Goal: Task Accomplishment & Management: Manage account settings

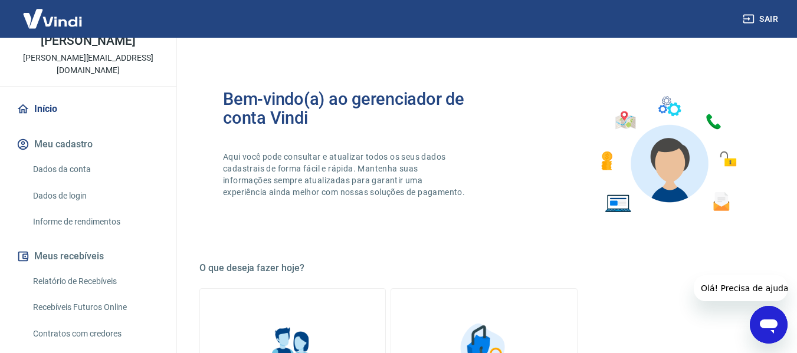
scroll to position [177, 0]
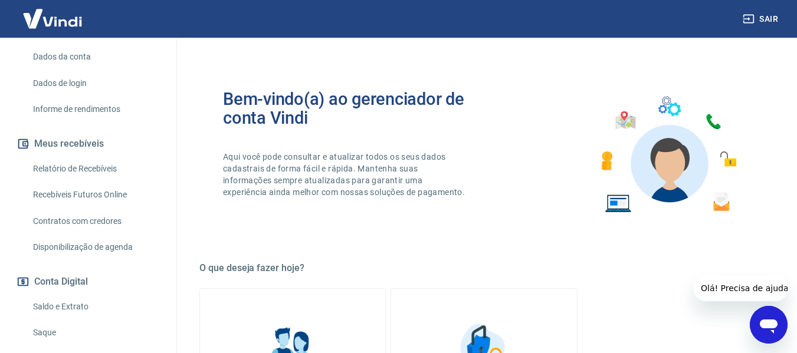
click at [43, 321] on link "Saque" at bounding box center [95, 333] width 134 height 24
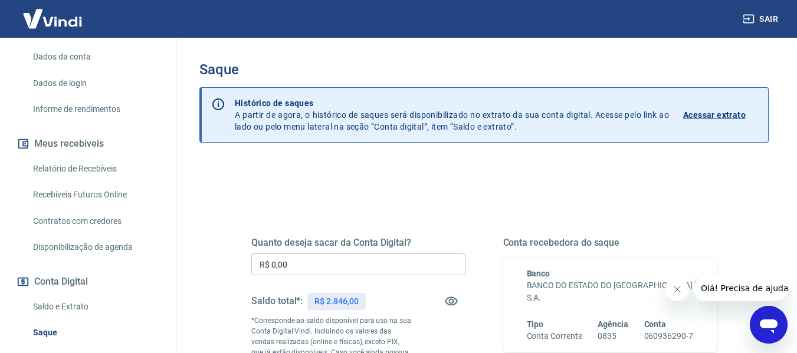
click at [321, 257] on input "R$ 0,00" at bounding box center [358, 265] width 214 height 22
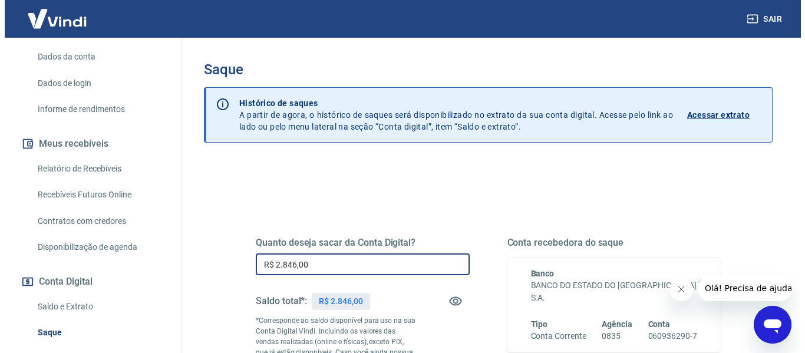
scroll to position [177, 0]
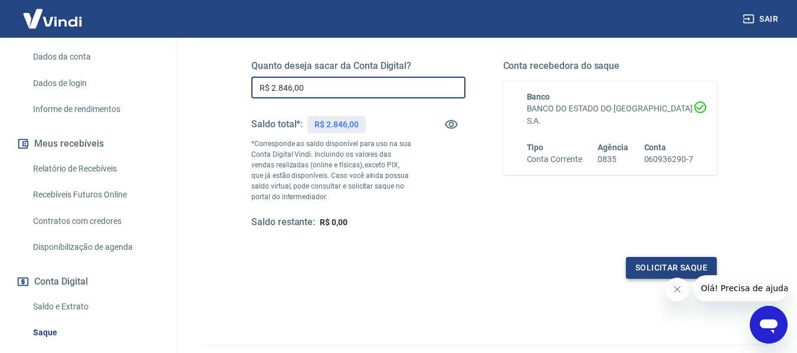
type input "R$ 2.846,00"
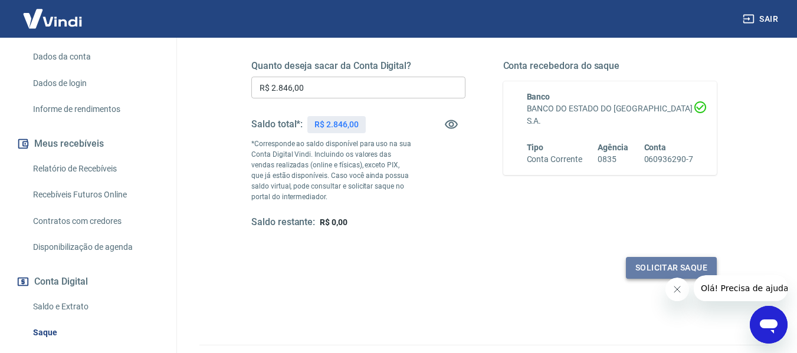
click at [653, 266] on button "Solicitar saque" at bounding box center [671, 268] width 91 height 22
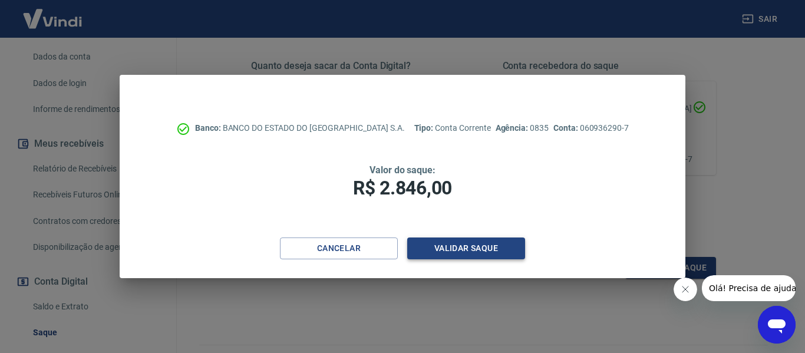
click at [483, 247] on button "Validar saque" at bounding box center [466, 249] width 118 height 22
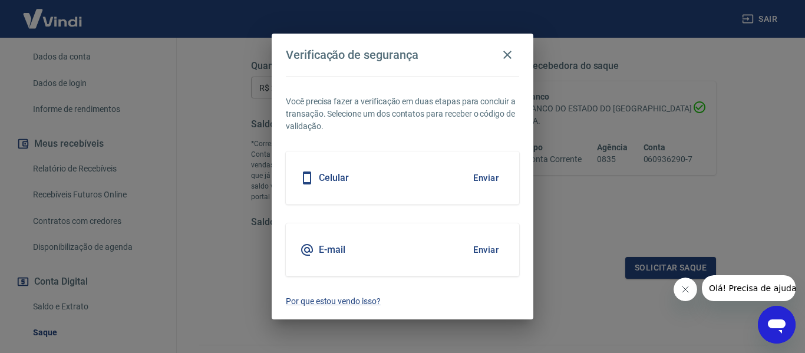
click at [475, 173] on button "Enviar" at bounding box center [486, 178] width 38 height 25
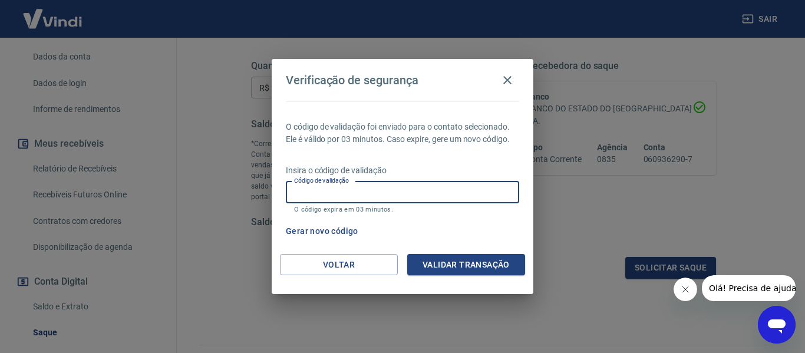
drag, startPoint x: 350, startPoint y: 195, endPoint x: 345, endPoint y: 200, distance: 7.5
click at [348, 198] on input "Código de validação" at bounding box center [402, 193] width 233 height 22
type input "809497"
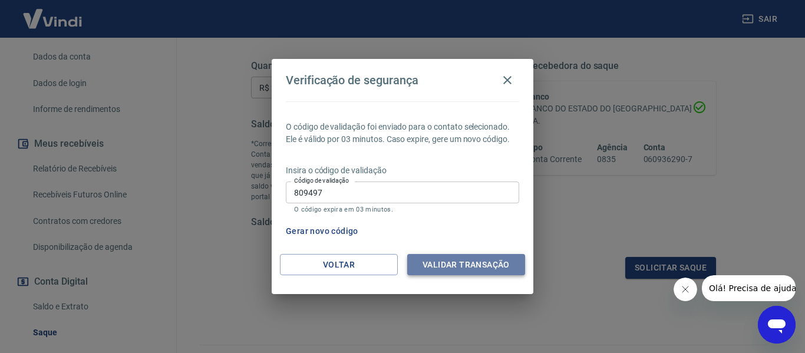
click at [443, 257] on button "Validar transação" at bounding box center [466, 265] width 118 height 22
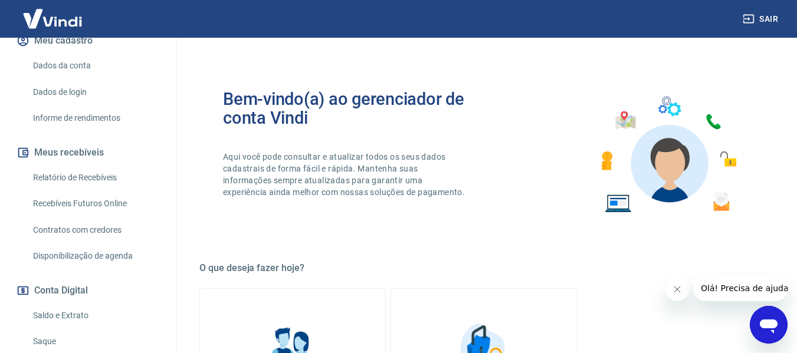
scroll to position [236, 0]
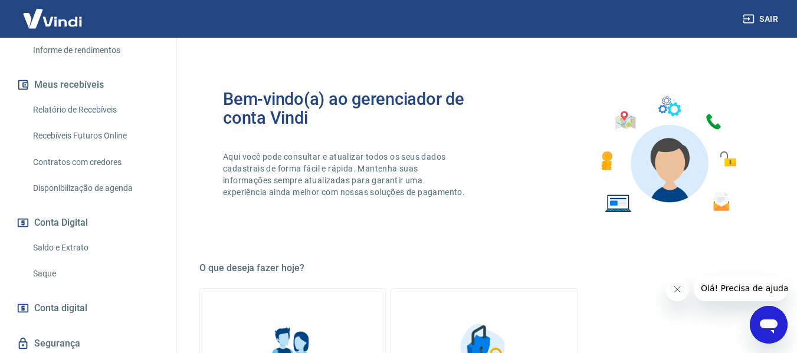
click at [50, 262] on link "Saque" at bounding box center [95, 274] width 134 height 24
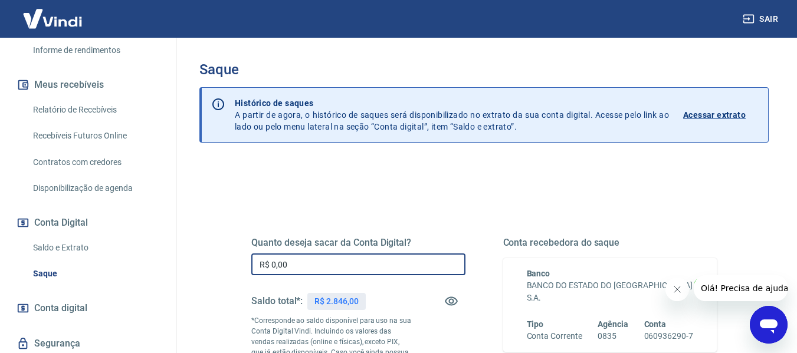
click at [300, 261] on input "R$ 0,00" at bounding box center [358, 265] width 214 height 22
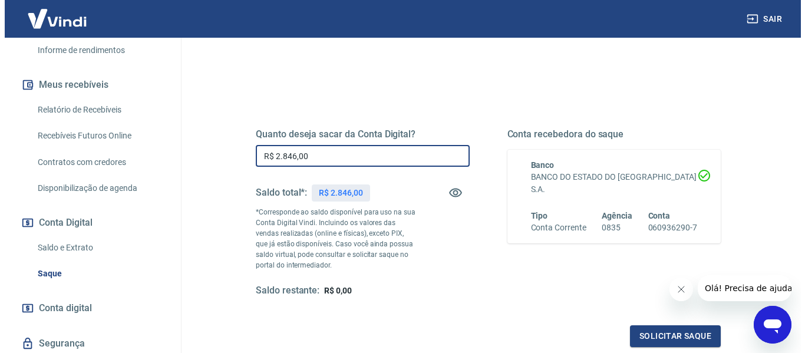
scroll to position [236, 0]
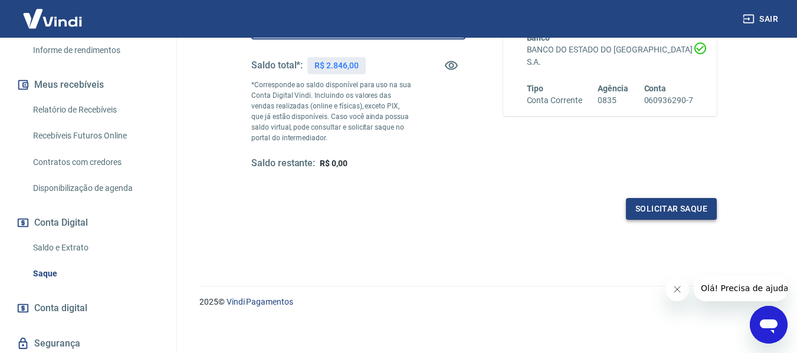
type input "R$ 2.846,00"
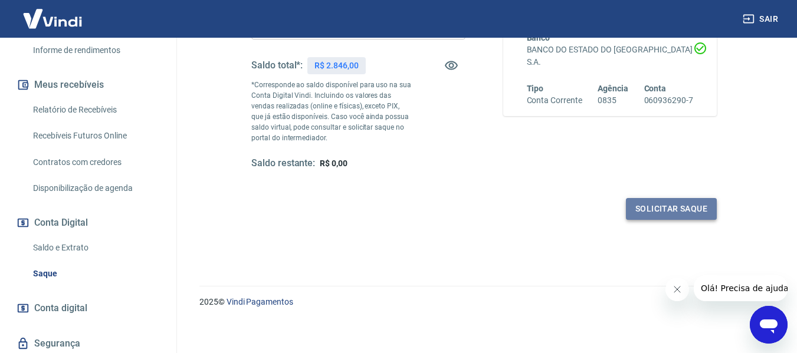
click at [656, 210] on button "Solicitar saque" at bounding box center [671, 209] width 91 height 22
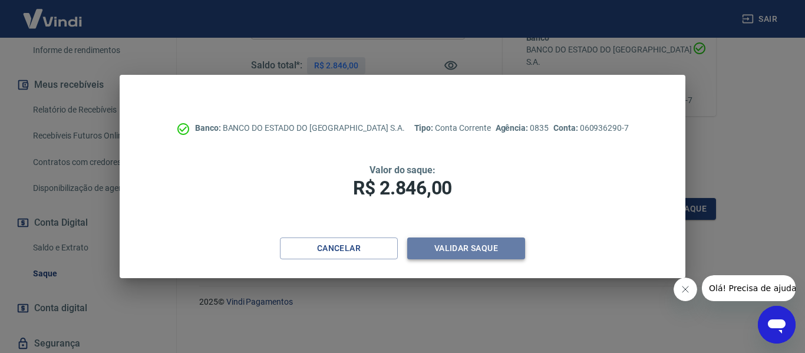
click at [430, 252] on button "Validar saque" at bounding box center [466, 249] width 118 height 22
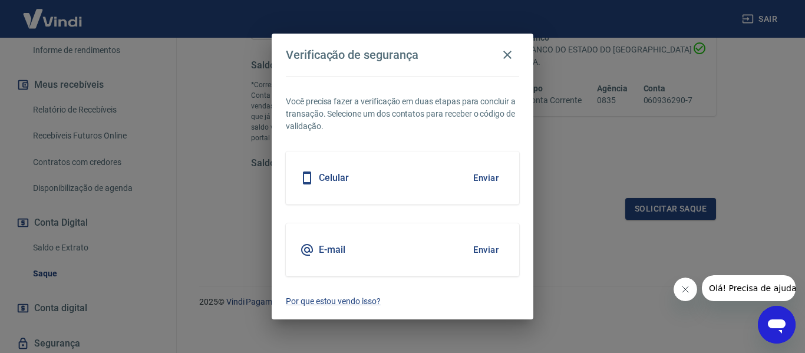
click at [490, 175] on button "Enviar" at bounding box center [486, 178] width 38 height 25
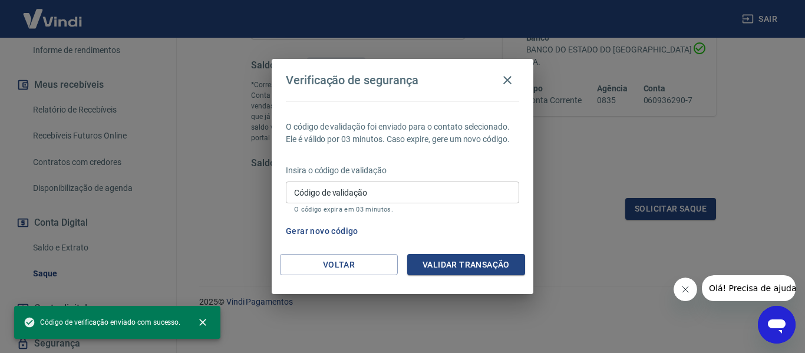
click at [394, 190] on input "Código de validação" at bounding box center [402, 193] width 233 height 22
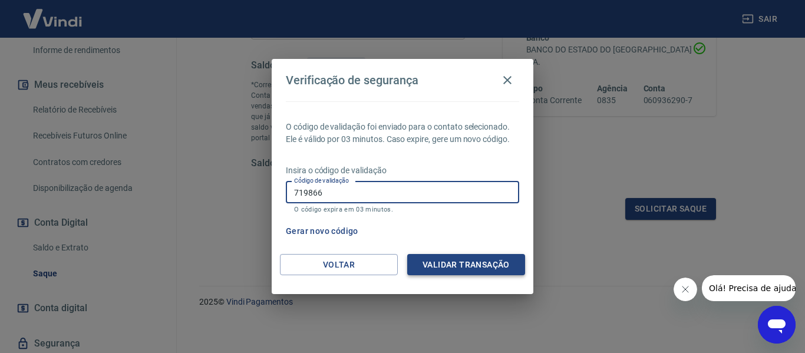
type input "719866"
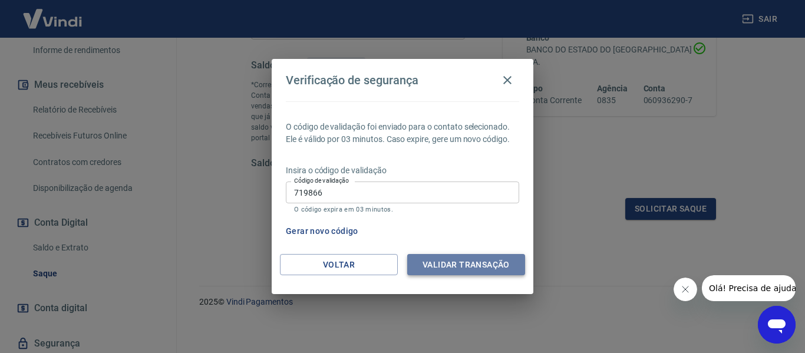
click at [423, 271] on button "Validar transação" at bounding box center [466, 265] width 118 height 22
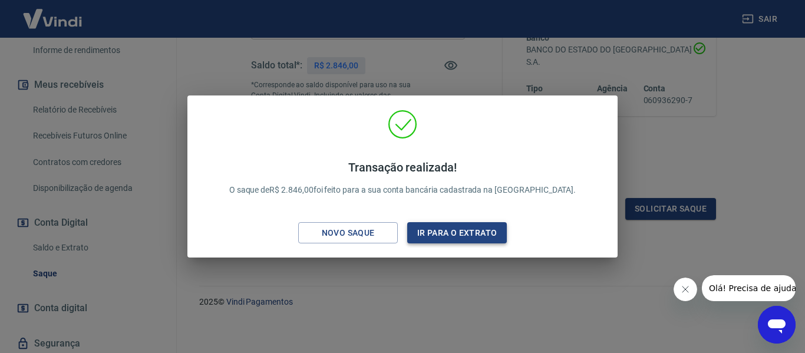
click at [440, 239] on button "Ir para o extrato" at bounding box center [457, 233] width 100 height 22
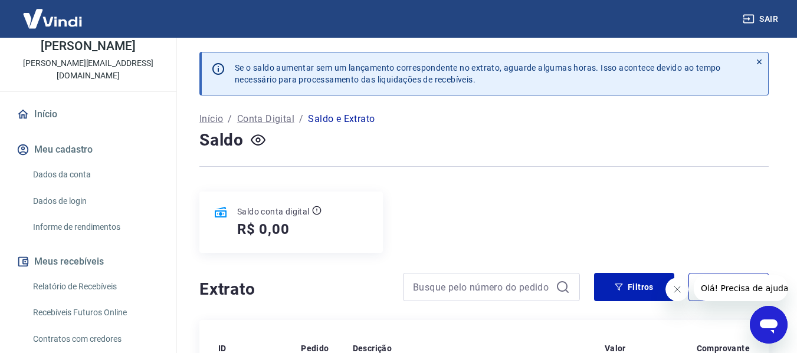
scroll to position [118, 0]
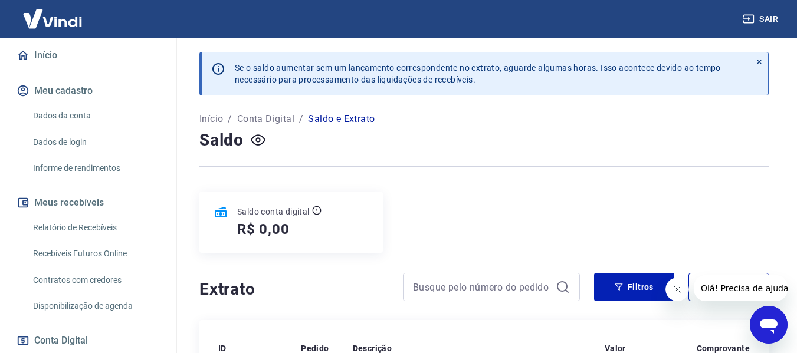
click at [88, 242] on link "Recebíveis Futuros Online" at bounding box center [95, 254] width 134 height 24
